Goal: Task Accomplishment & Management: Use online tool/utility

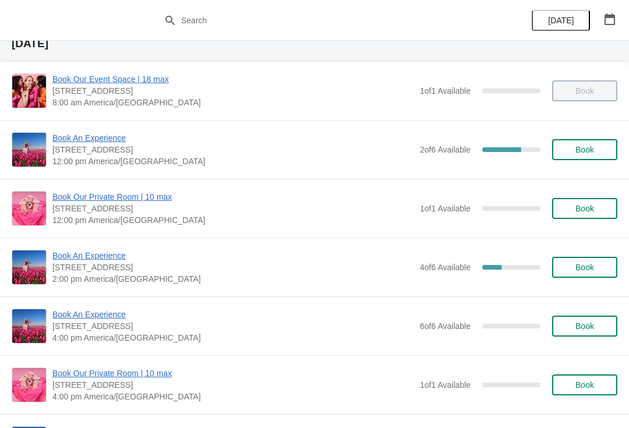
scroll to position [45, 0]
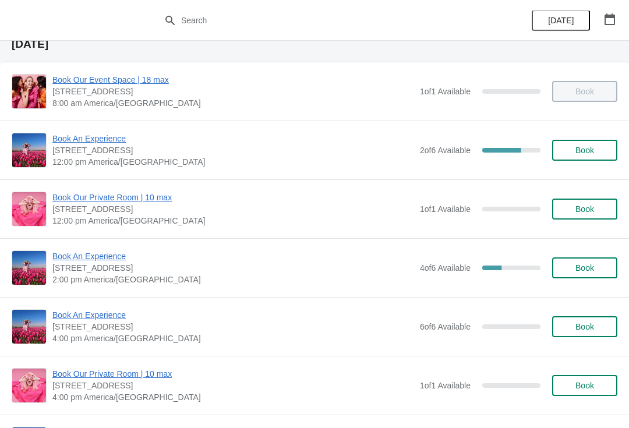
click at [121, 138] on span "Book An Experience" at bounding box center [233, 139] width 362 height 12
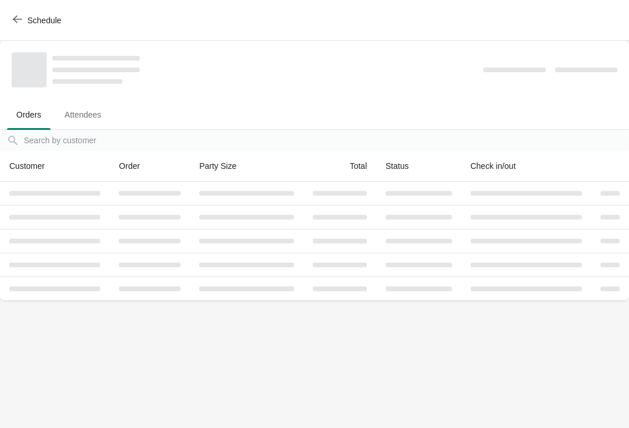
scroll to position [0, 0]
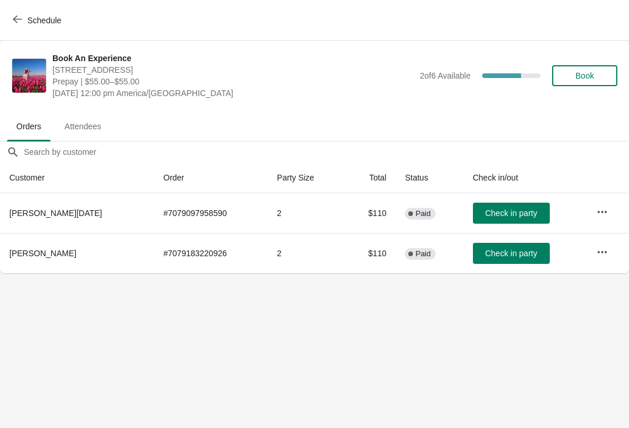
click at [50, 22] on span "Schedule" at bounding box center [44, 20] width 34 height 9
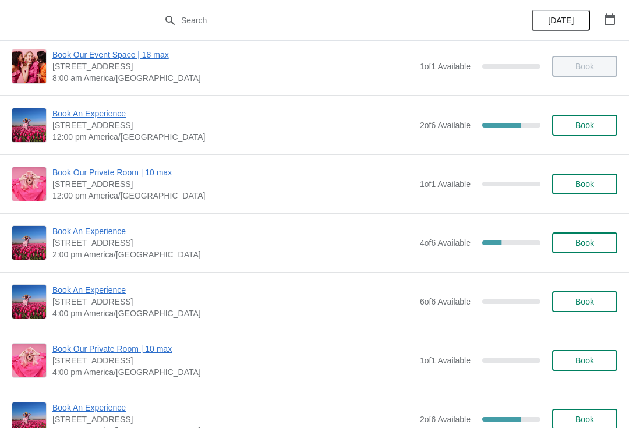
scroll to position [71, 0]
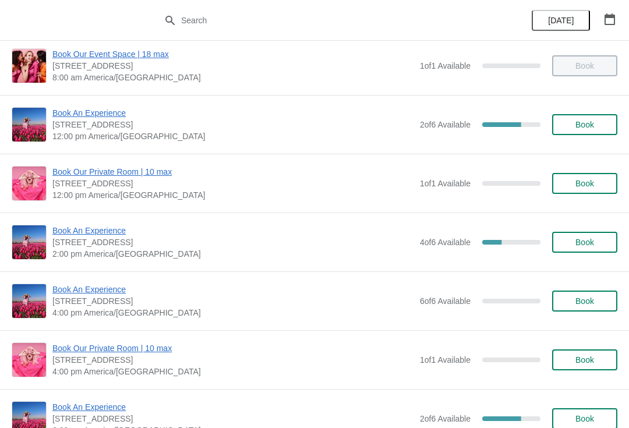
click at [116, 217] on div "Book An Experience [STREET_ADDRESS] 2:00 pm [GEOGRAPHIC_DATA]/[GEOGRAPHIC_DATA]…" at bounding box center [314, 242] width 629 height 59
click at [106, 228] on span "Book An Experience" at bounding box center [233, 231] width 362 height 12
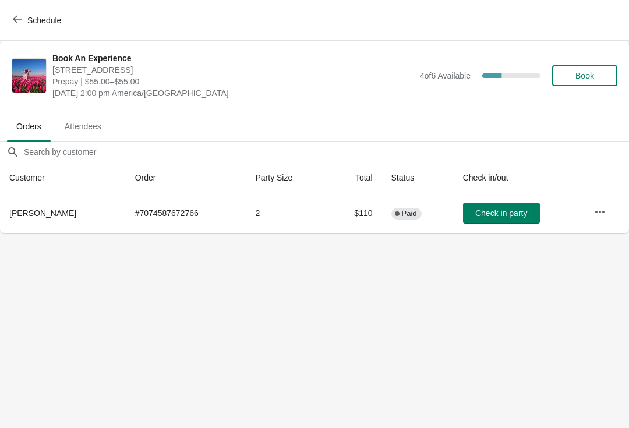
click at [61, 5] on div "Schedule" at bounding box center [314, 20] width 629 height 41
click at [37, 16] on span "Schedule" at bounding box center [44, 20] width 34 height 9
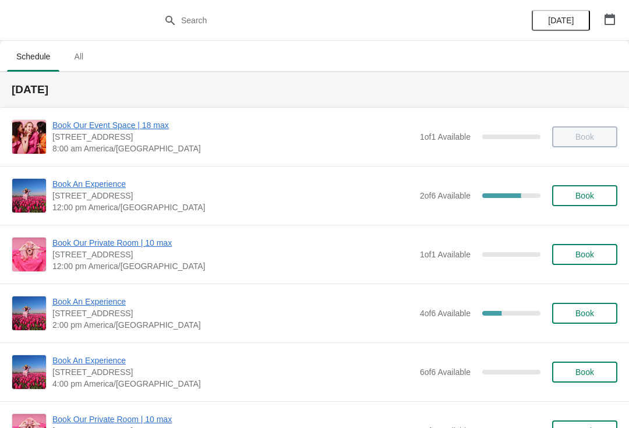
click at [117, 179] on span "Book An Experience" at bounding box center [233, 184] width 362 height 12
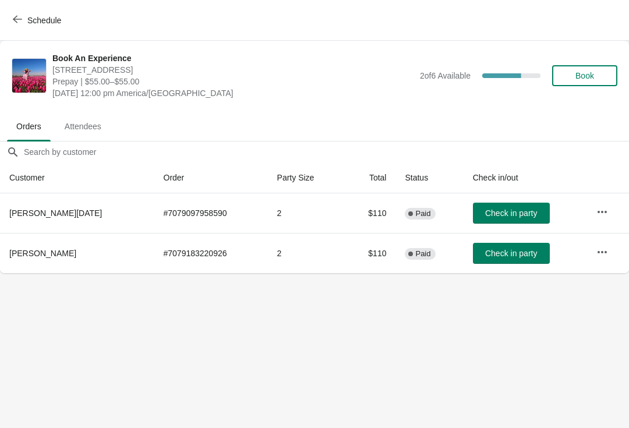
click at [502, 257] on span "Check in party" at bounding box center [511, 253] width 52 height 9
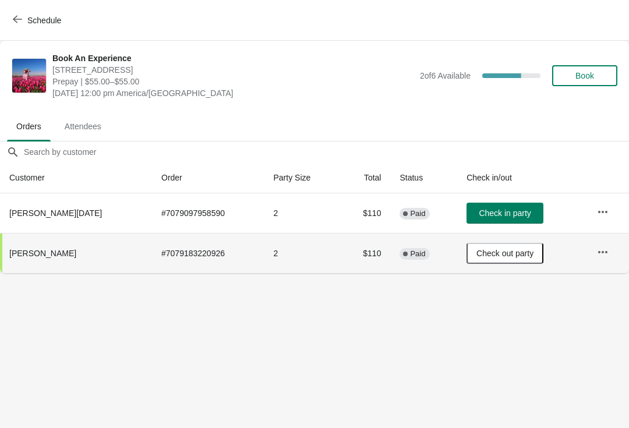
click at [494, 217] on span "Check in party" at bounding box center [505, 213] width 52 height 9
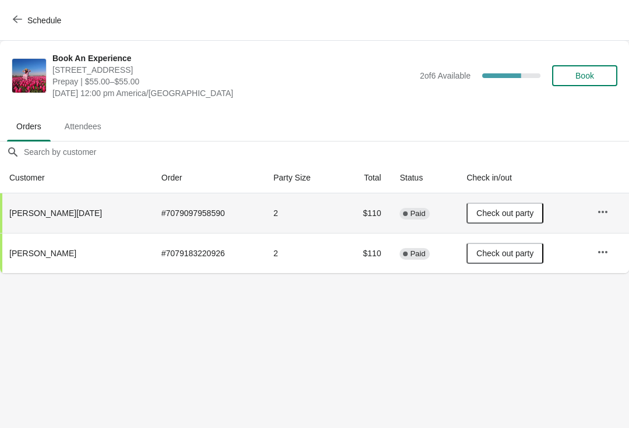
click at [35, 17] on span "Schedule" at bounding box center [44, 20] width 34 height 9
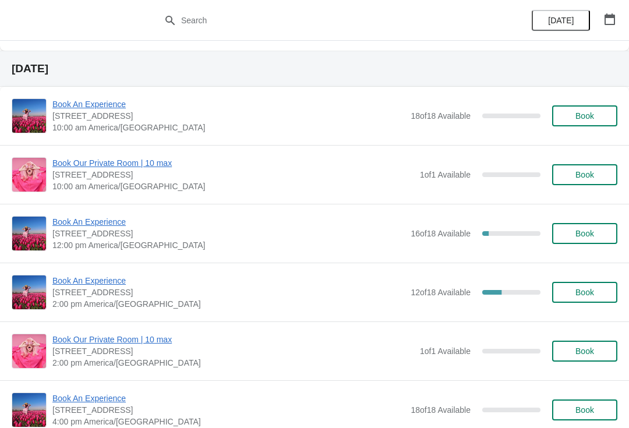
scroll to position [2317, 0]
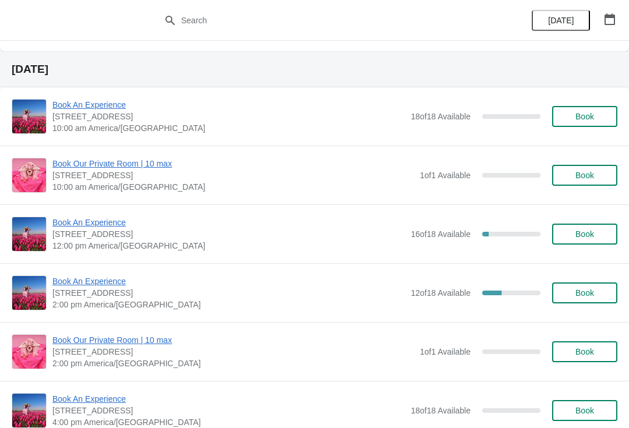
click at [94, 228] on span "Book An Experience" at bounding box center [228, 223] width 353 height 12
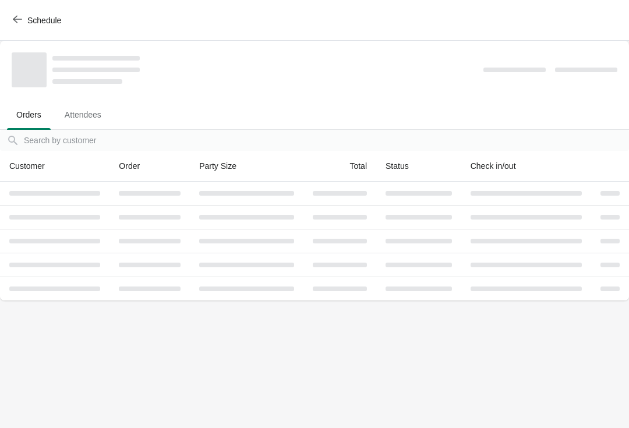
click at [30, 28] on button "Schedule" at bounding box center [38, 20] width 65 height 21
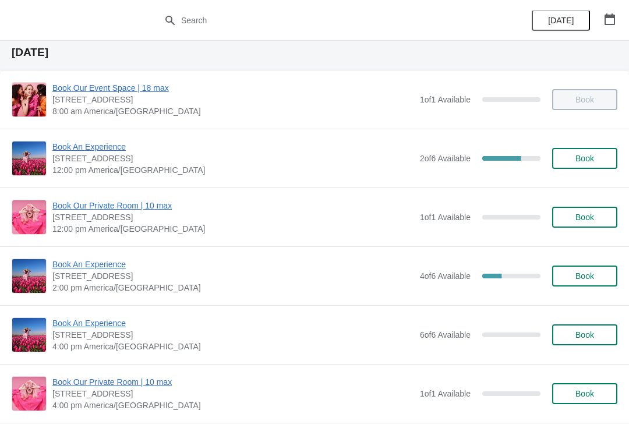
scroll to position [36, 0]
